Goal: Task Accomplishment & Management: Use online tool/utility

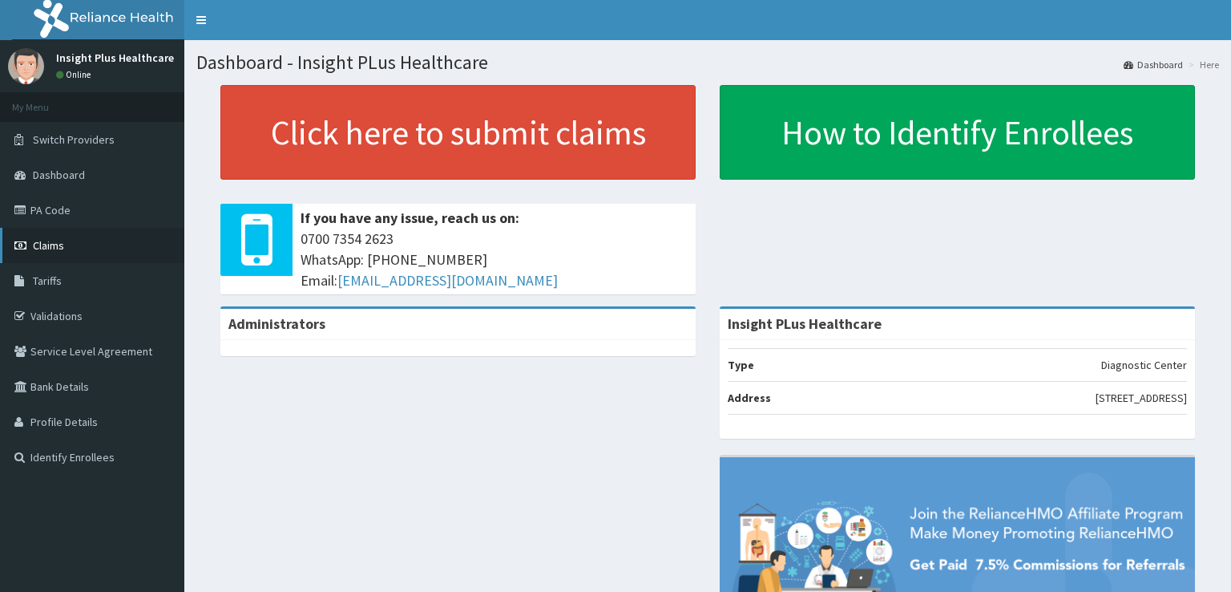
click at [115, 245] on link "Claims" at bounding box center [92, 245] width 184 height 35
click at [38, 244] on span "Claims" at bounding box center [48, 245] width 31 height 14
click at [53, 254] on link "Claims" at bounding box center [92, 245] width 184 height 35
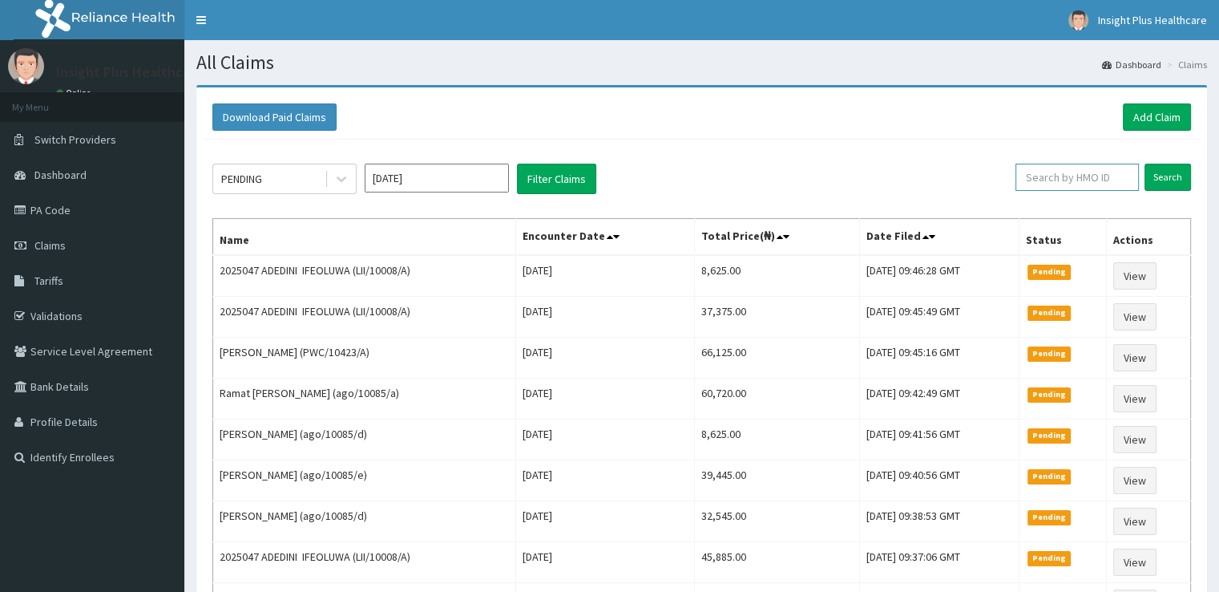
click at [1074, 175] on input "text" at bounding box center [1077, 177] width 123 height 27
type input "EMT/10007/C"
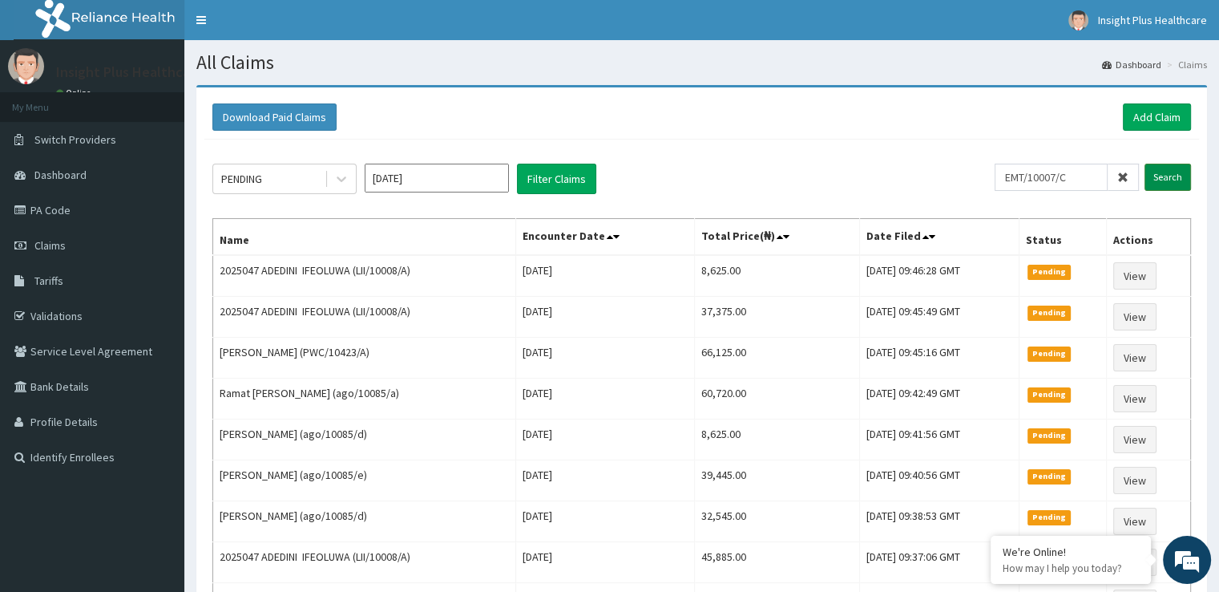
click at [1174, 171] on input "Search" at bounding box center [1168, 177] width 46 height 27
